Goal: Task Accomplishment & Management: Manage account settings

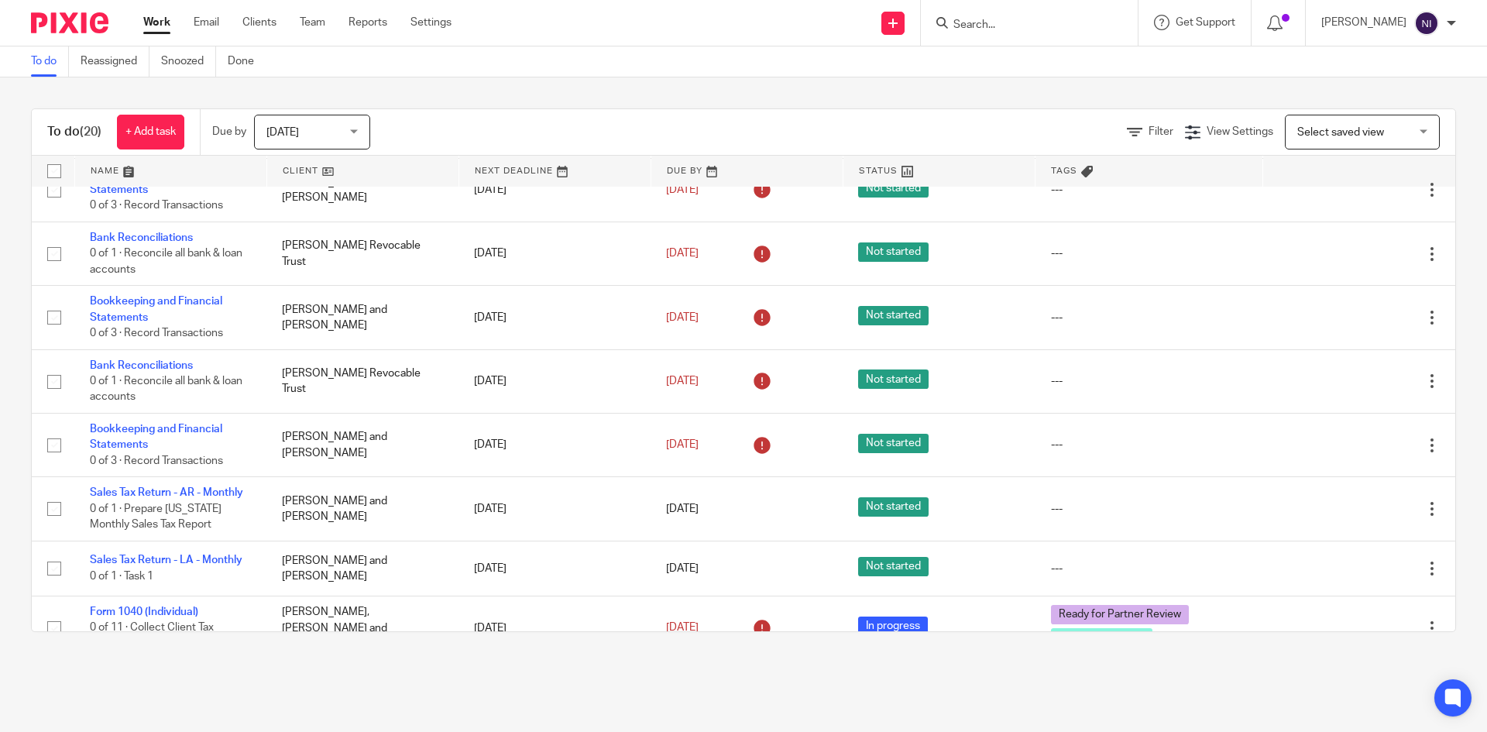
scroll to position [852, 0]
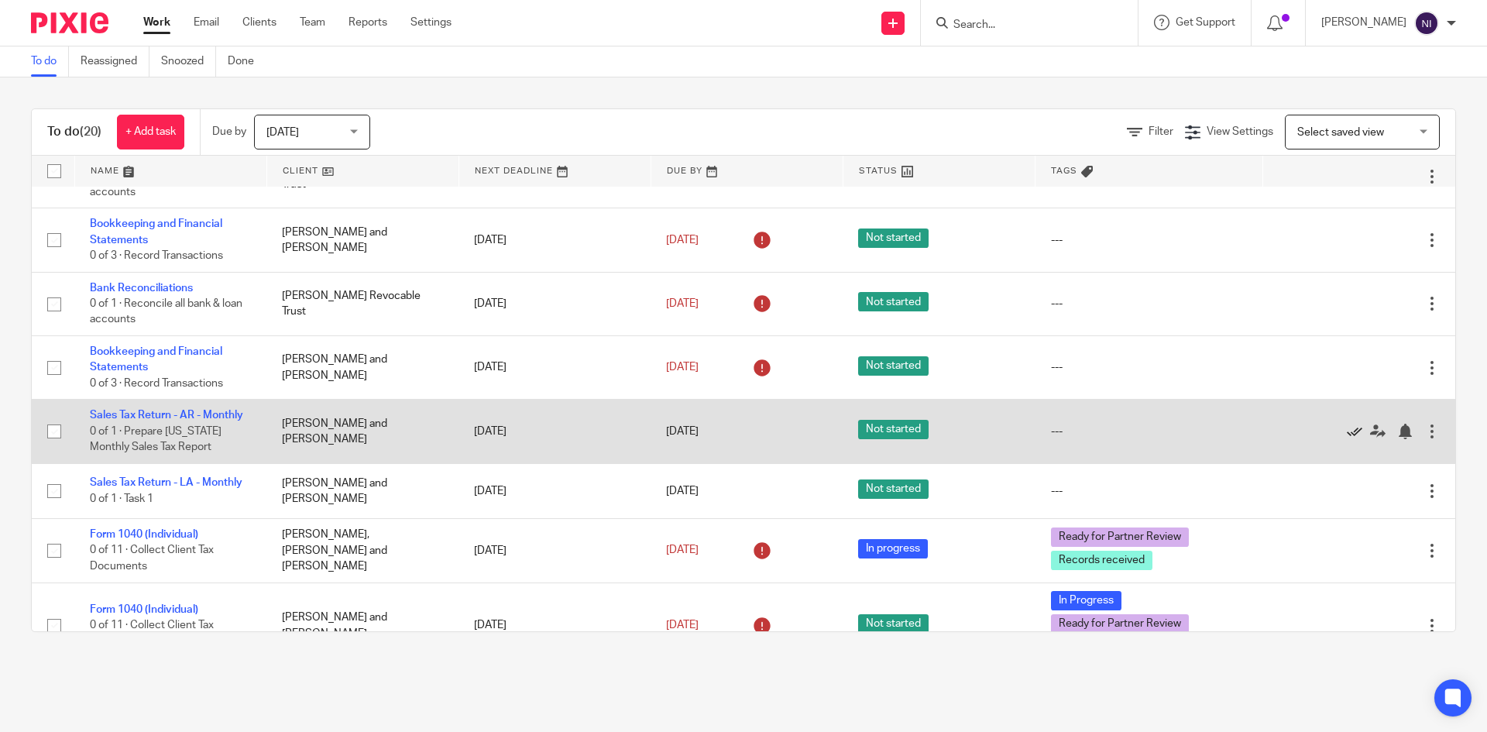
click at [1347, 429] on icon at bounding box center [1354, 431] width 15 height 15
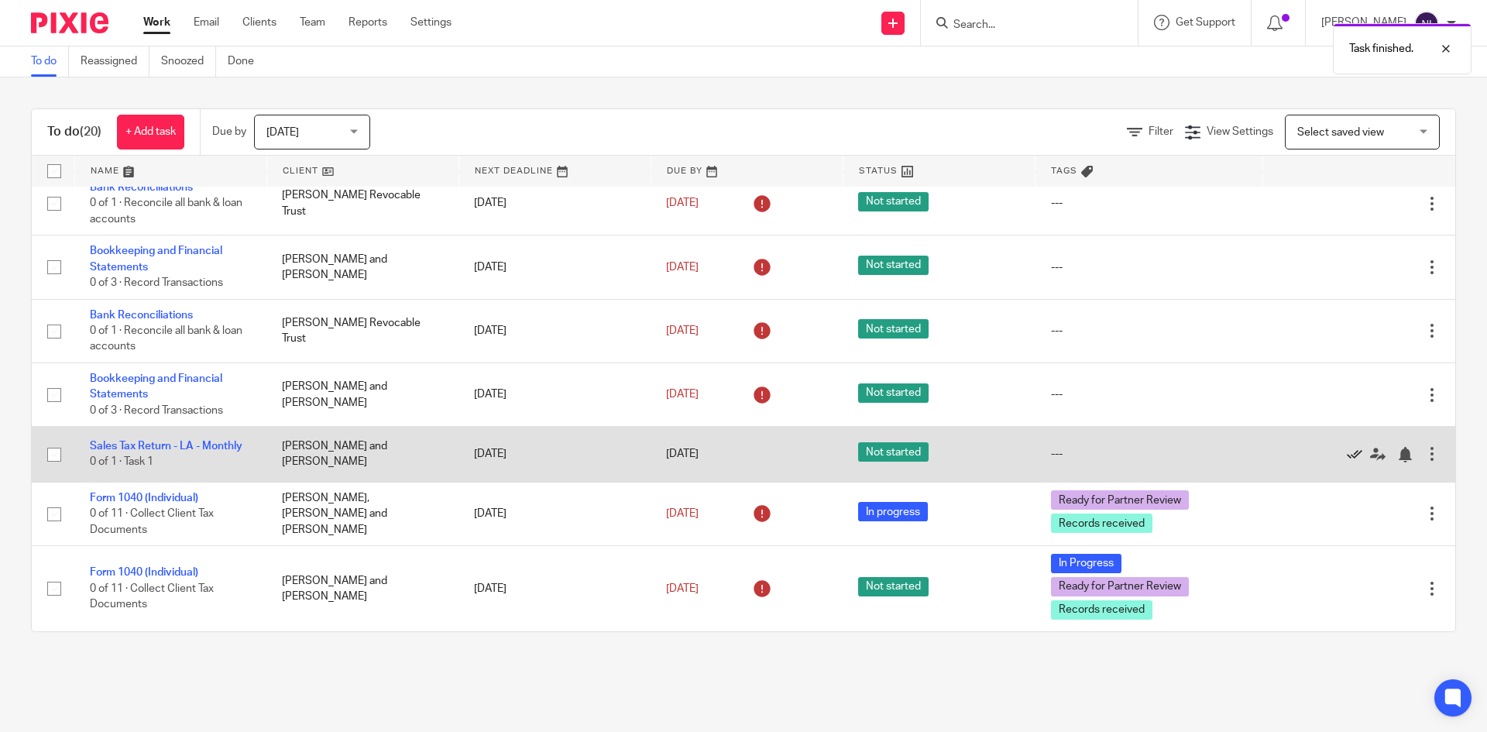
click at [1347, 454] on icon at bounding box center [1354, 454] width 15 height 15
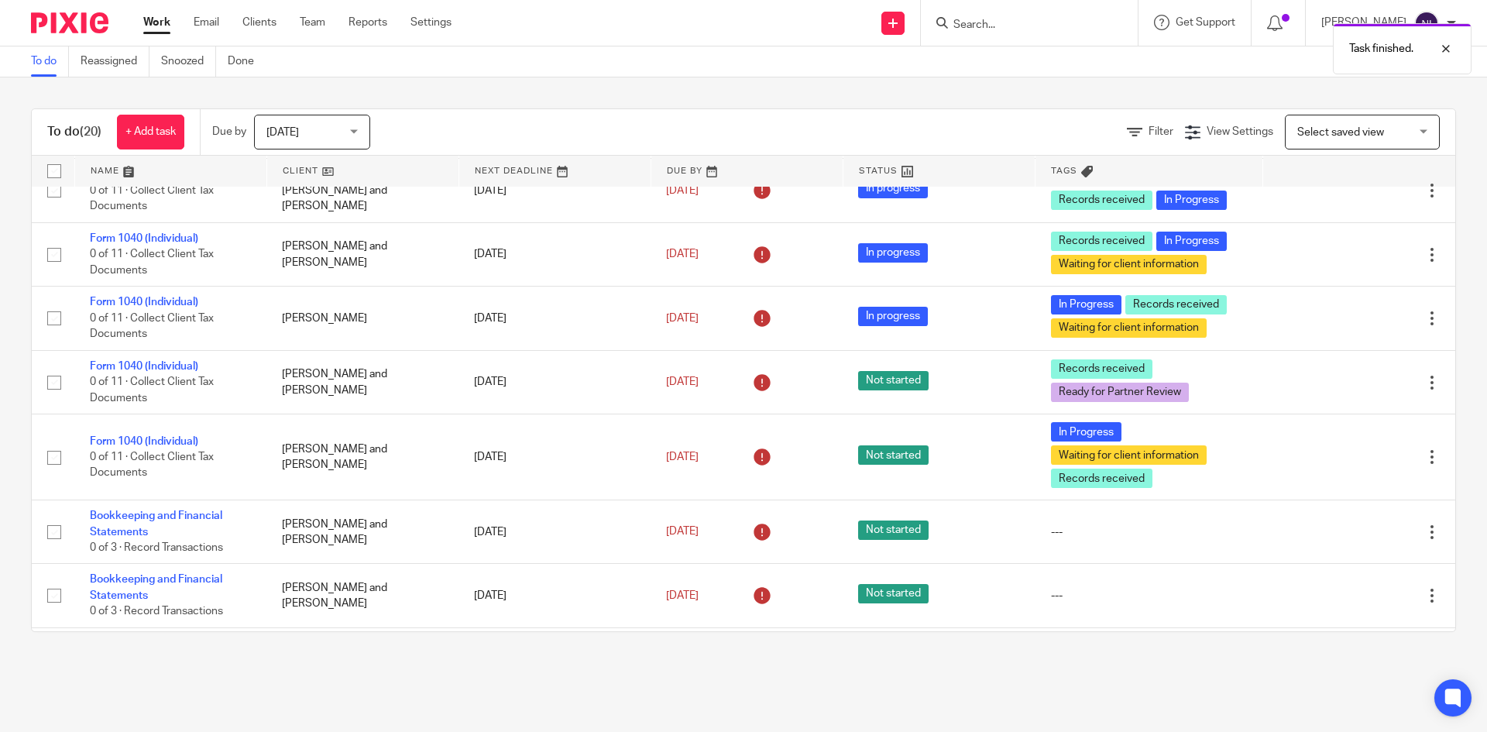
scroll to position [228, 0]
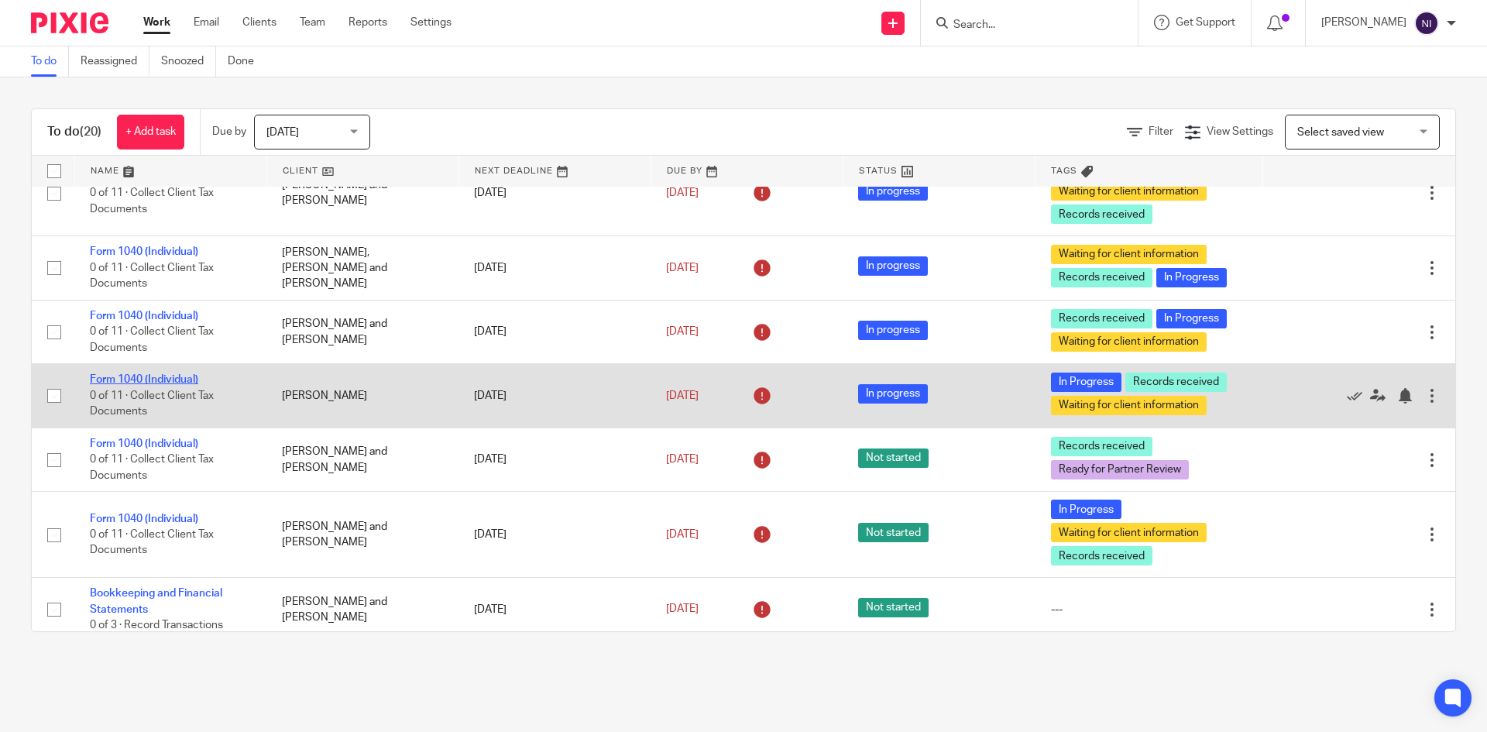
click at [151, 374] on link "Form 1040 (Individual)" at bounding box center [144, 379] width 108 height 11
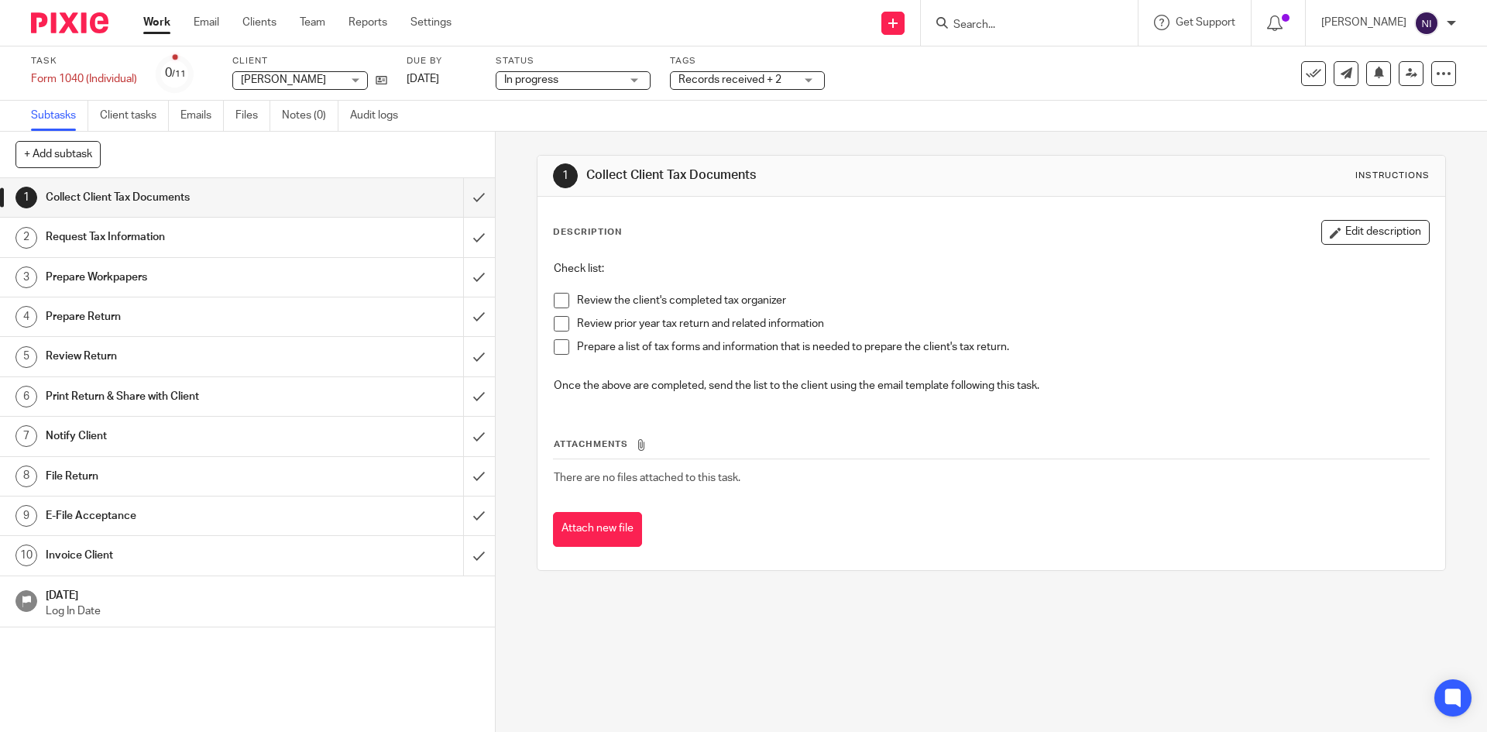
click at [630, 81] on div "In progress In progress" at bounding box center [573, 80] width 155 height 19
click at [671, 77] on div "Records received + 2" at bounding box center [747, 80] width 155 height 19
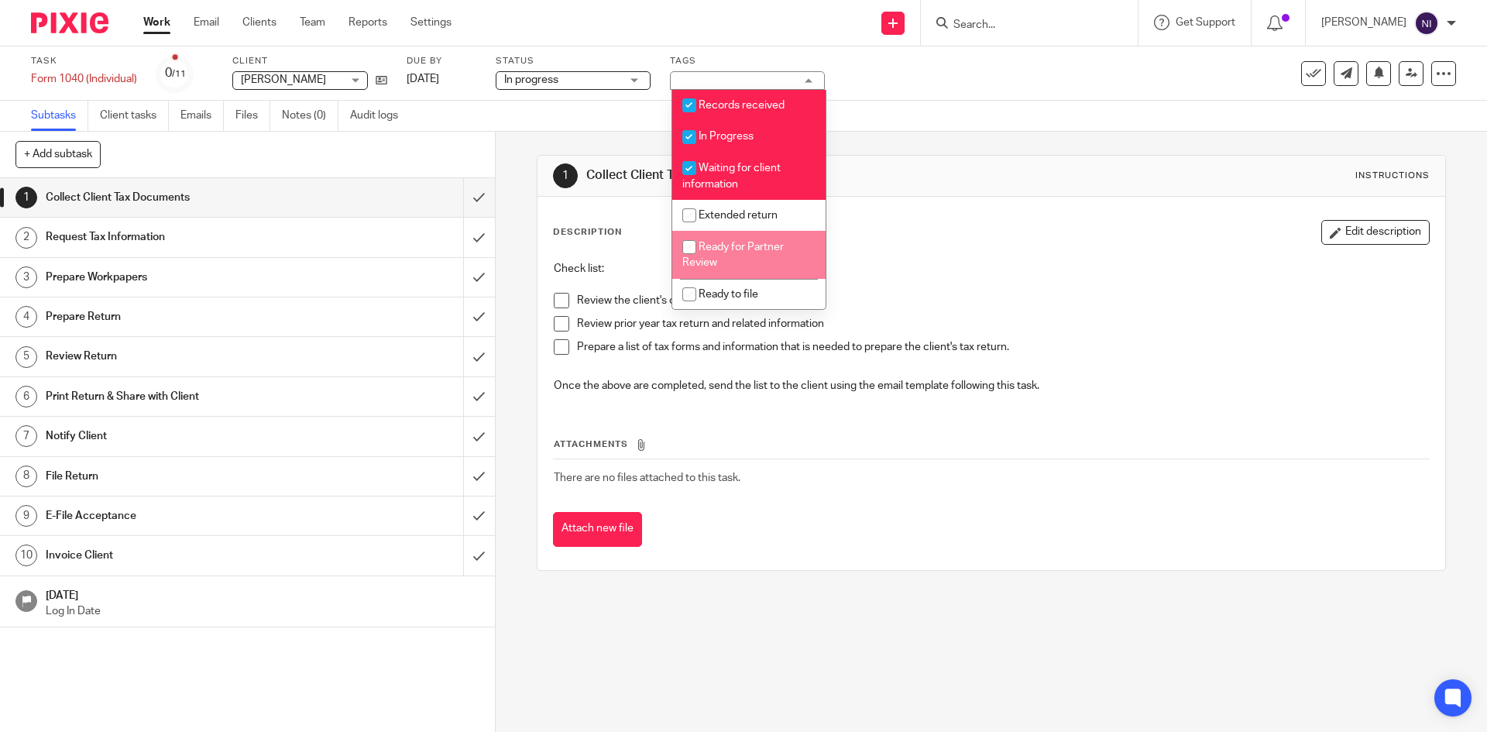
click at [692, 244] on input "checkbox" at bounding box center [689, 246] width 29 height 29
checkbox input "true"
click at [689, 170] on input "checkbox" at bounding box center [689, 167] width 29 height 29
checkbox input "false"
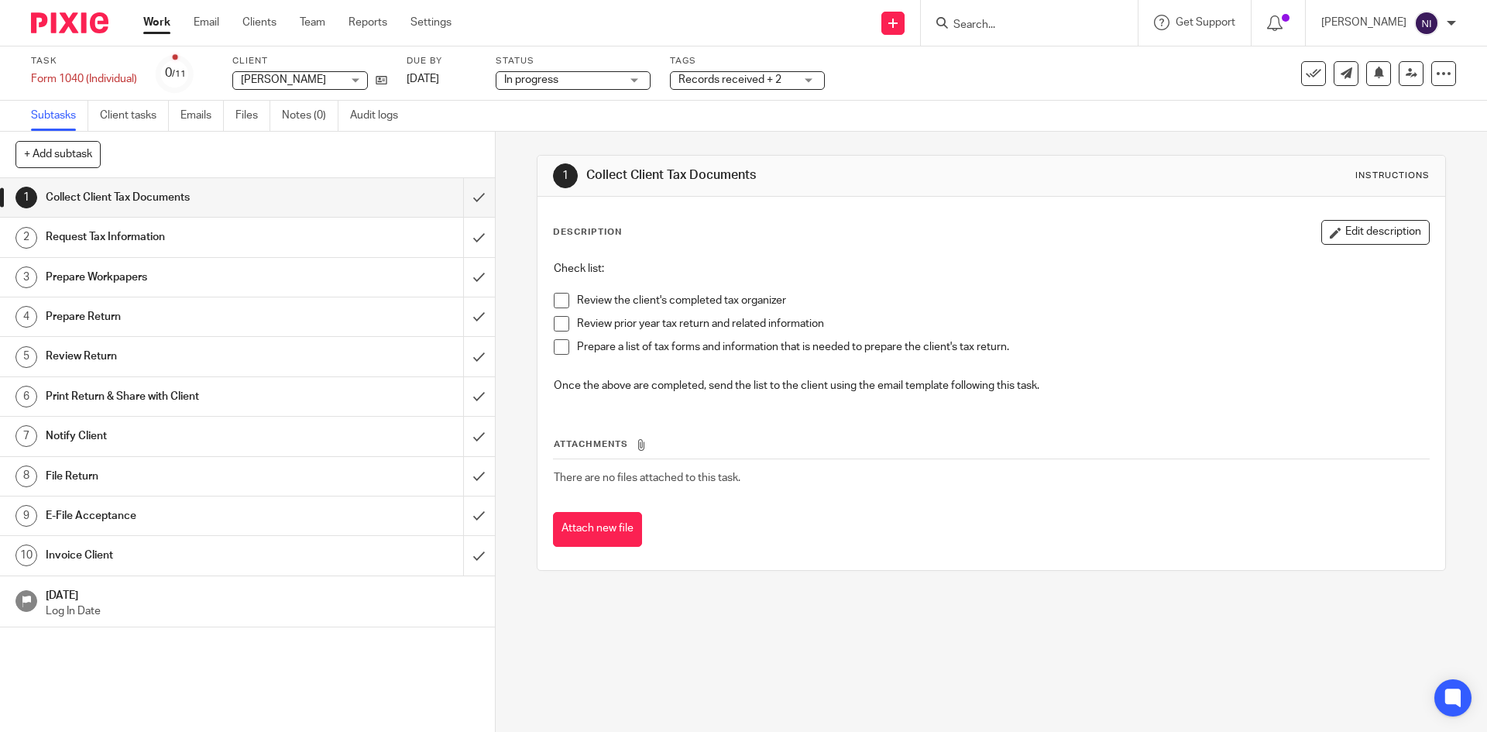
click at [154, 22] on link "Work" at bounding box center [156, 22] width 27 height 15
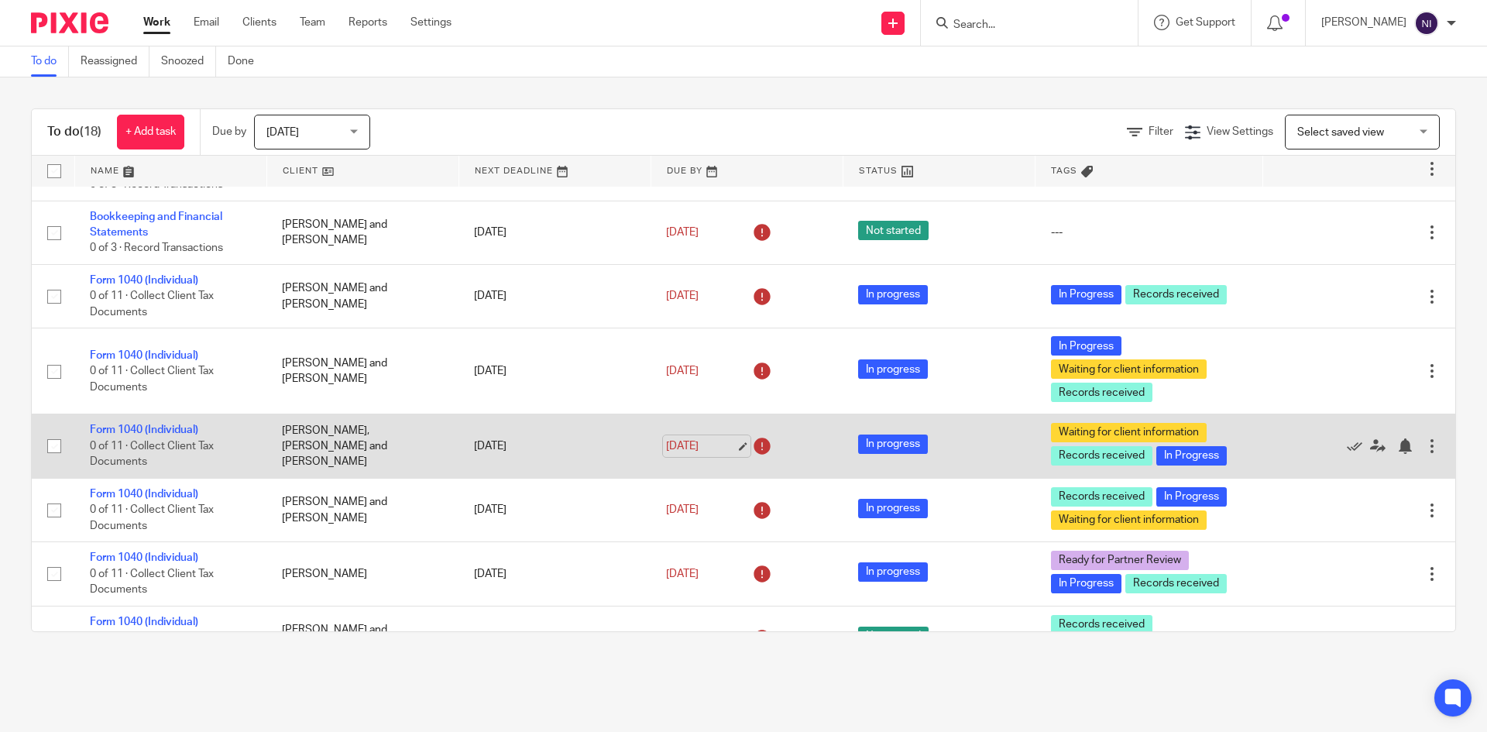
scroll to position [77, 0]
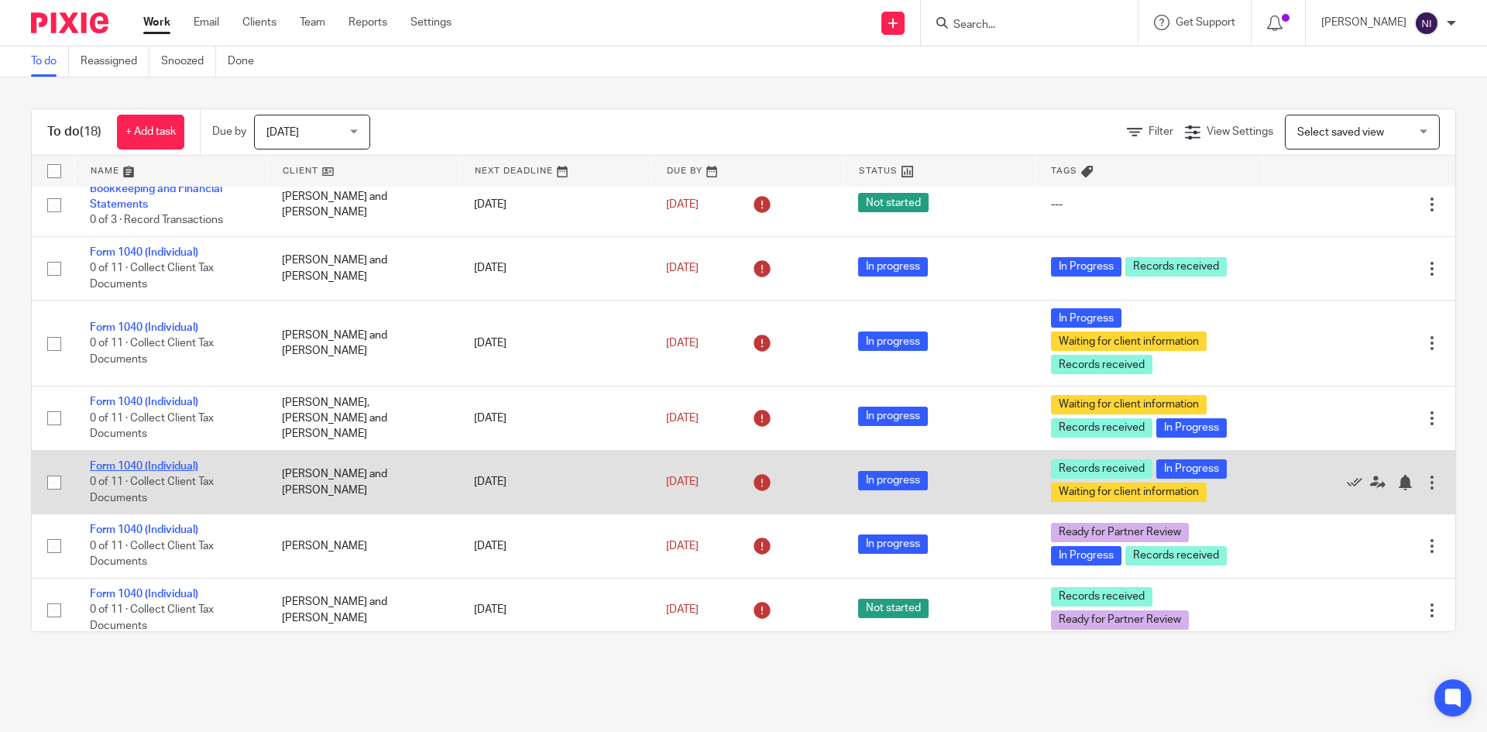
click at [156, 461] on link "Form 1040 (Individual)" at bounding box center [144, 466] width 108 height 11
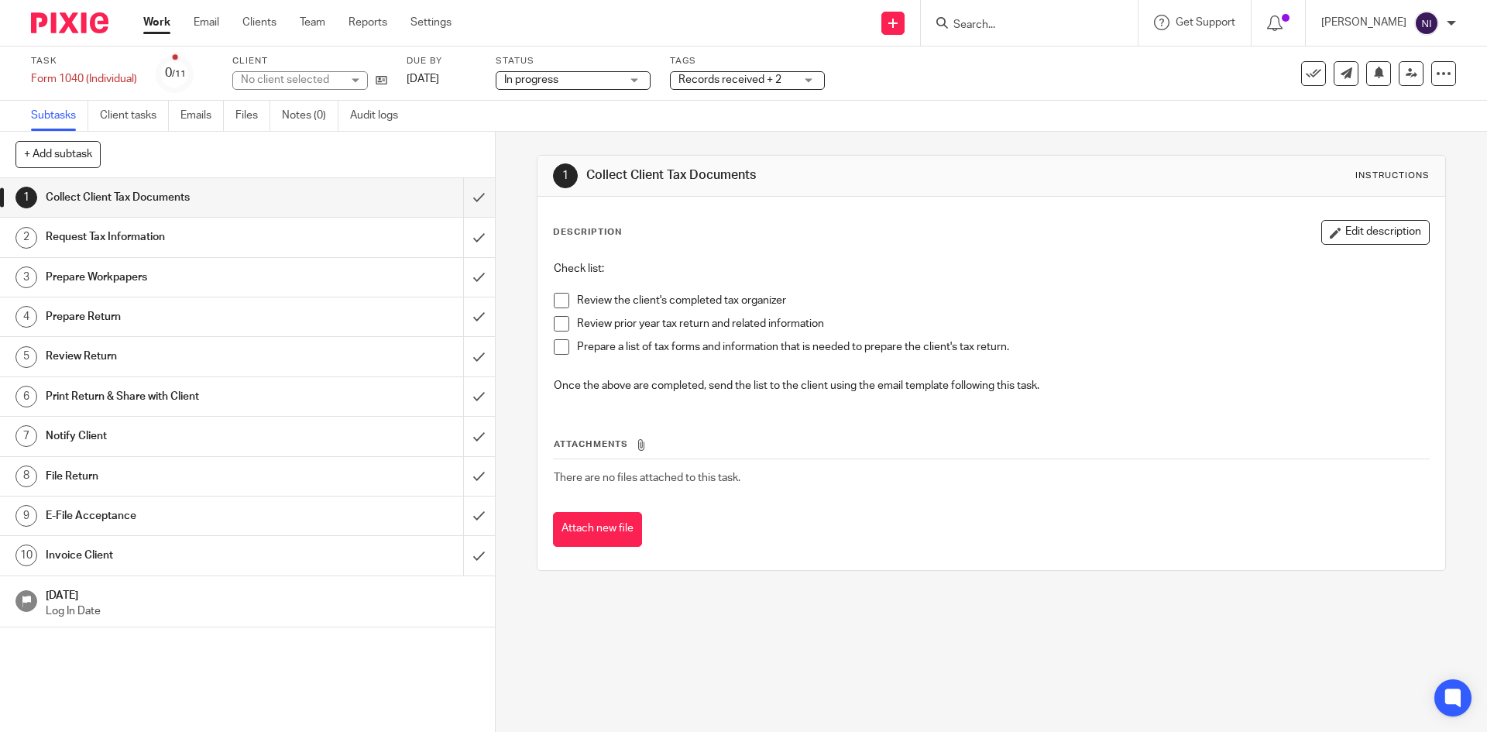
click at [758, 75] on span "Records received + 2" at bounding box center [730, 79] width 103 height 11
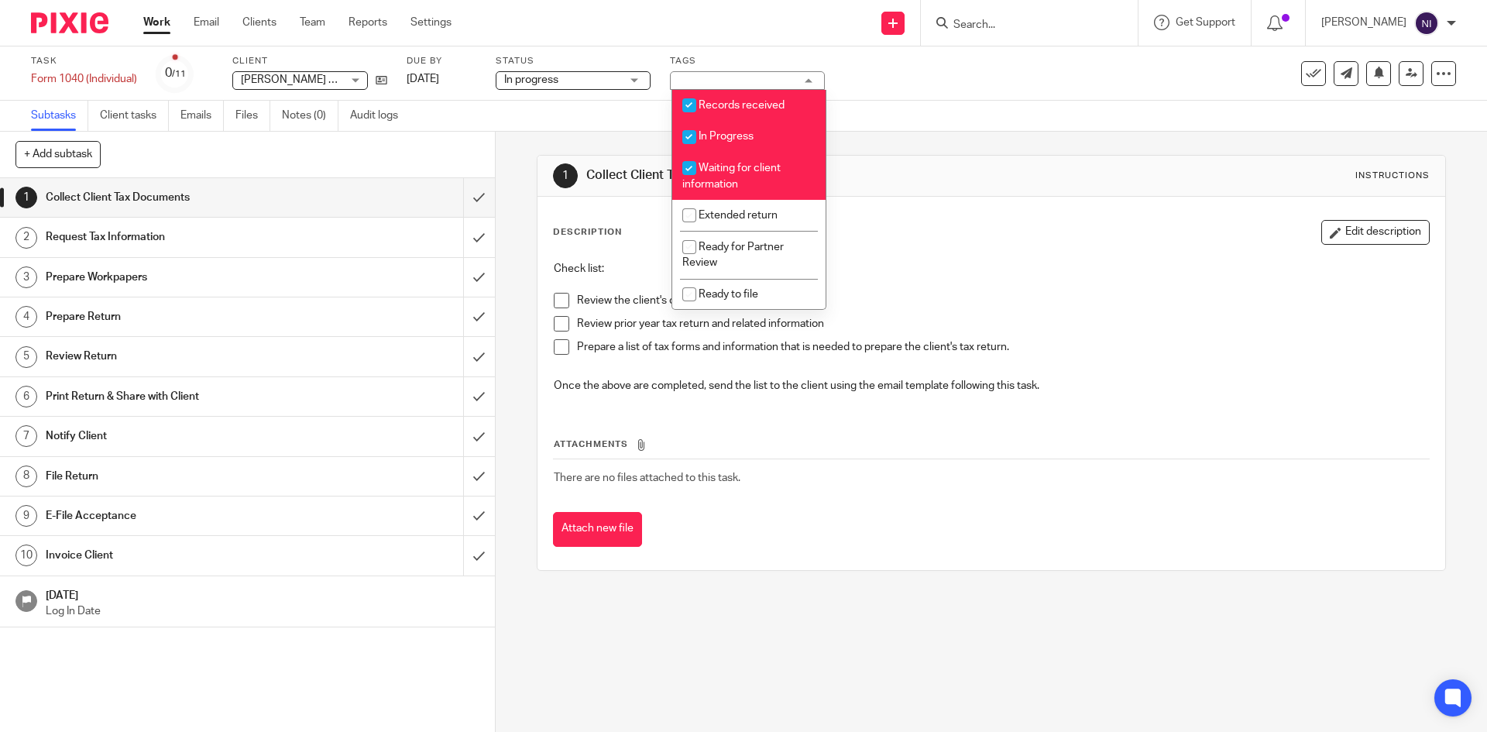
click at [693, 170] on input "checkbox" at bounding box center [689, 167] width 29 height 29
checkbox input "false"
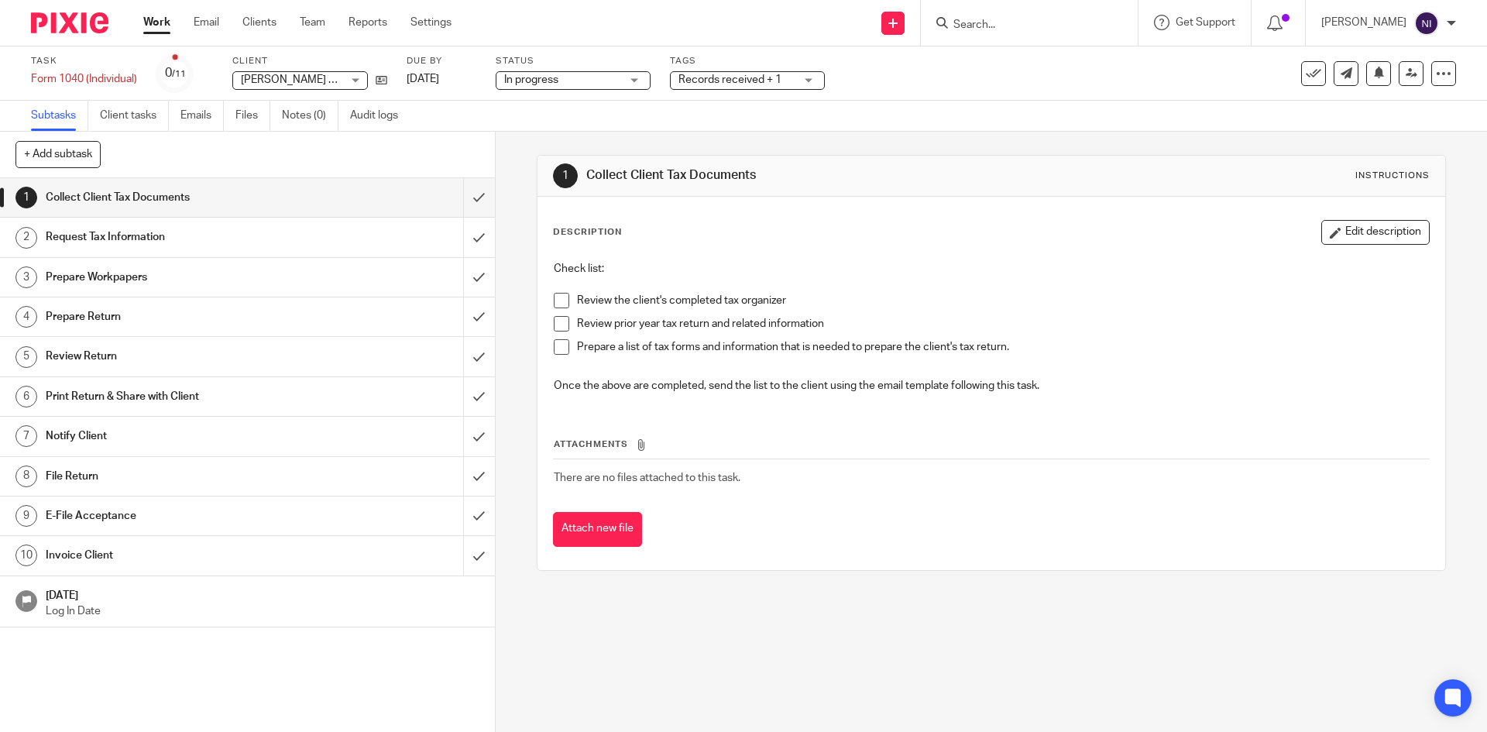
click at [158, 25] on link "Work" at bounding box center [156, 22] width 27 height 15
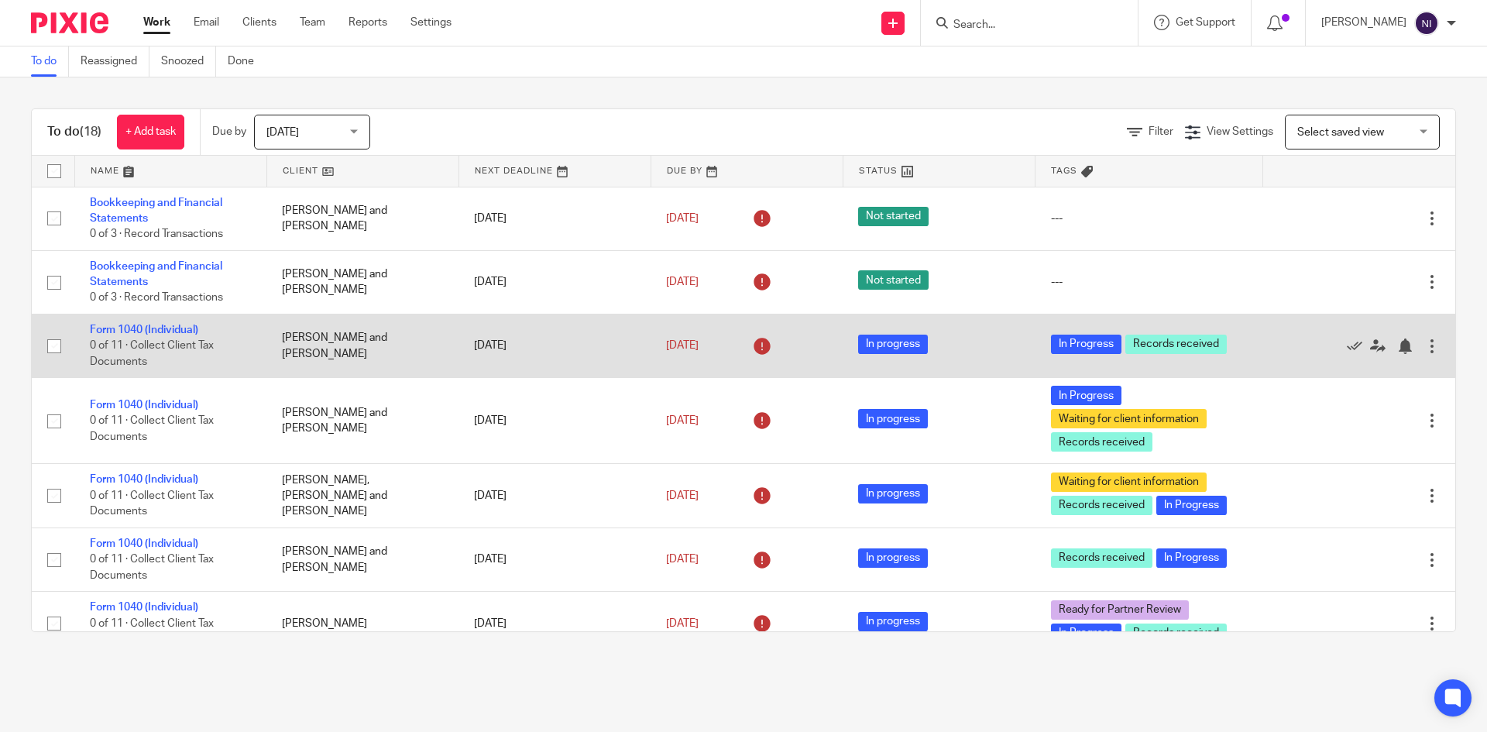
scroll to position [77, 0]
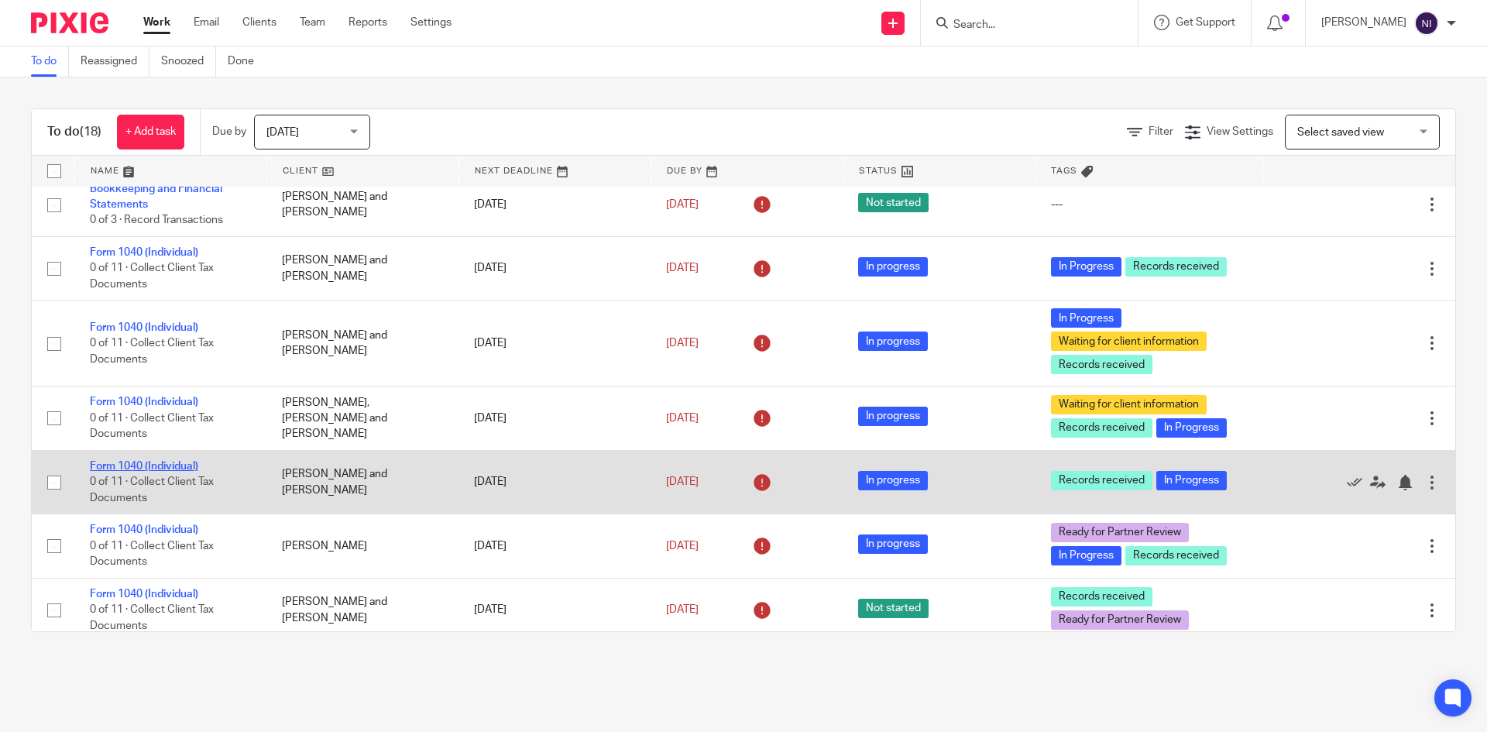
click at [168, 466] on link "Form 1040 (Individual)" at bounding box center [144, 466] width 108 height 11
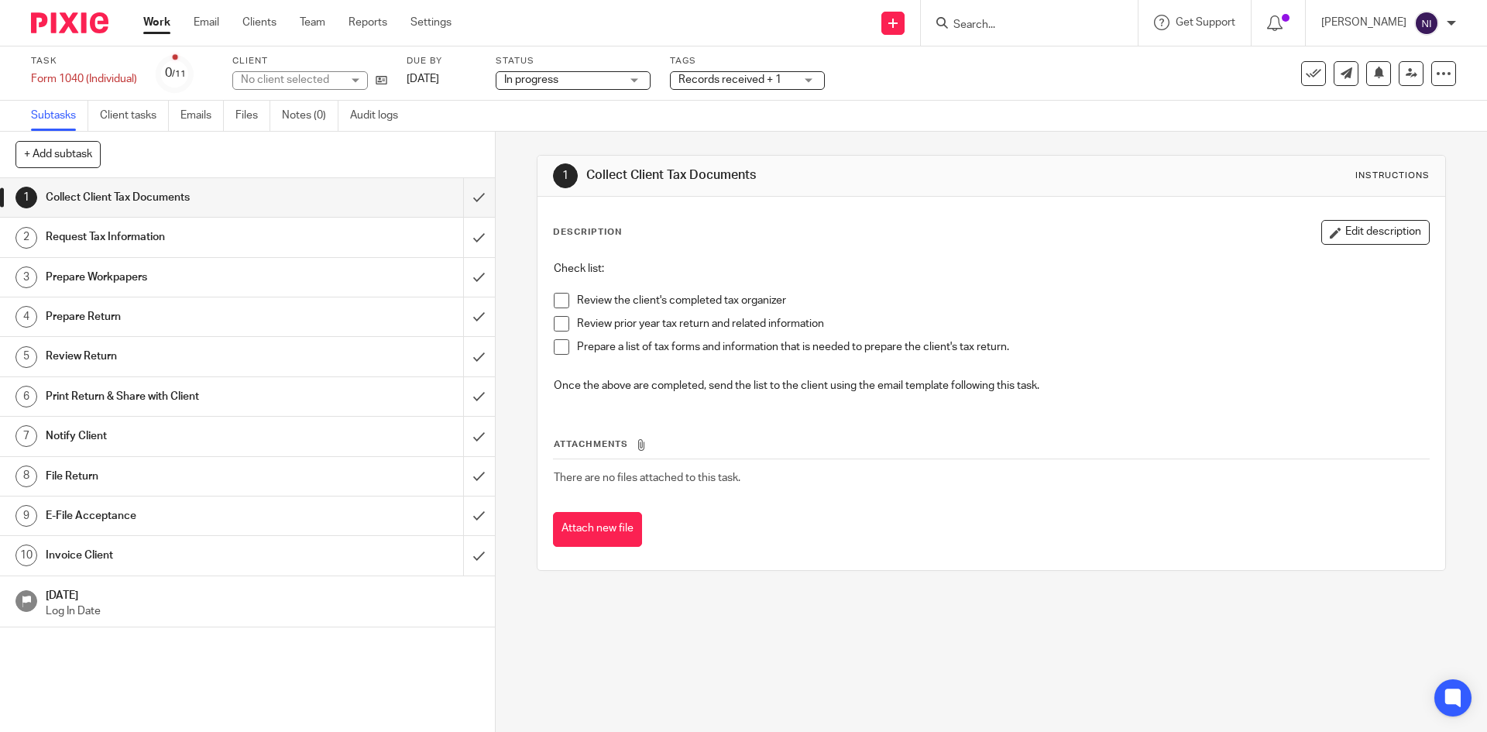
click at [751, 83] on span "Records received + 1" at bounding box center [730, 79] width 103 height 11
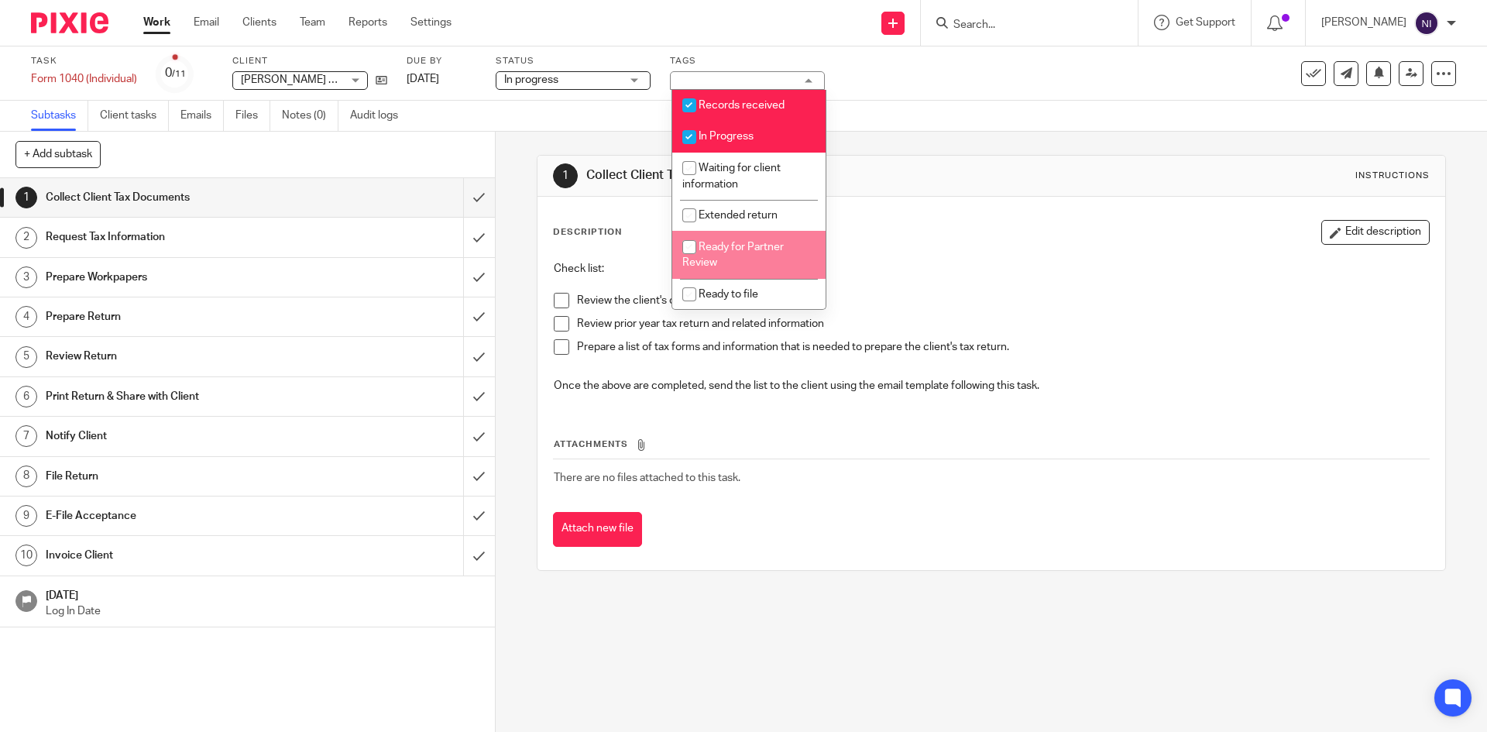
click at [693, 246] on input "checkbox" at bounding box center [689, 246] width 29 height 29
checkbox input "true"
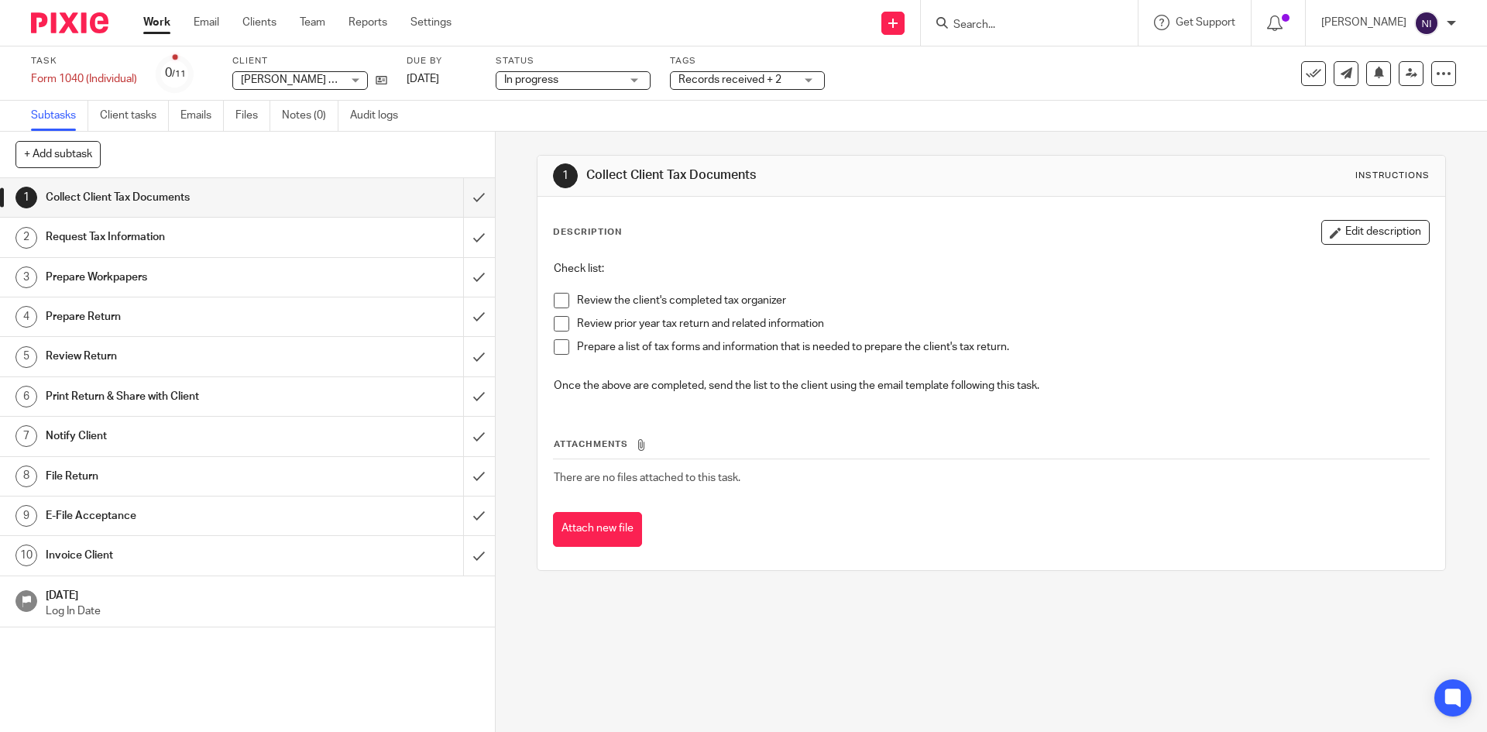
click at [154, 23] on link "Work" at bounding box center [156, 22] width 27 height 15
